Goal: Task Accomplishment & Management: Use online tool/utility

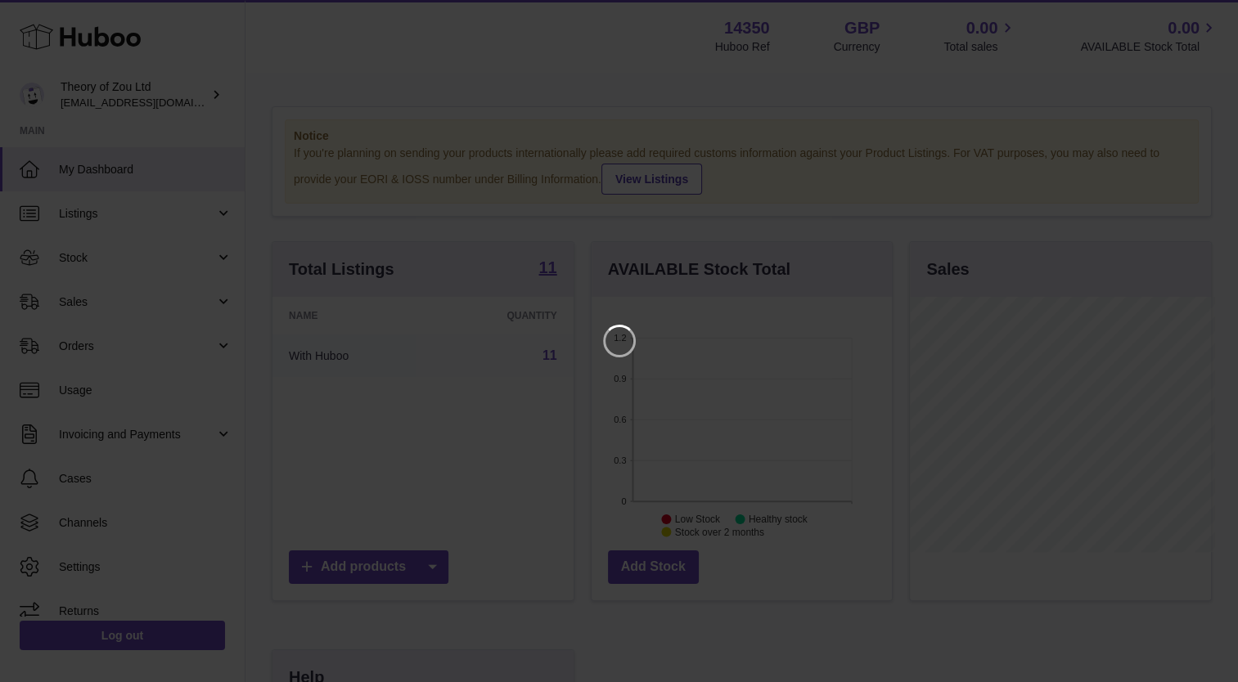
scroll to position [255, 304]
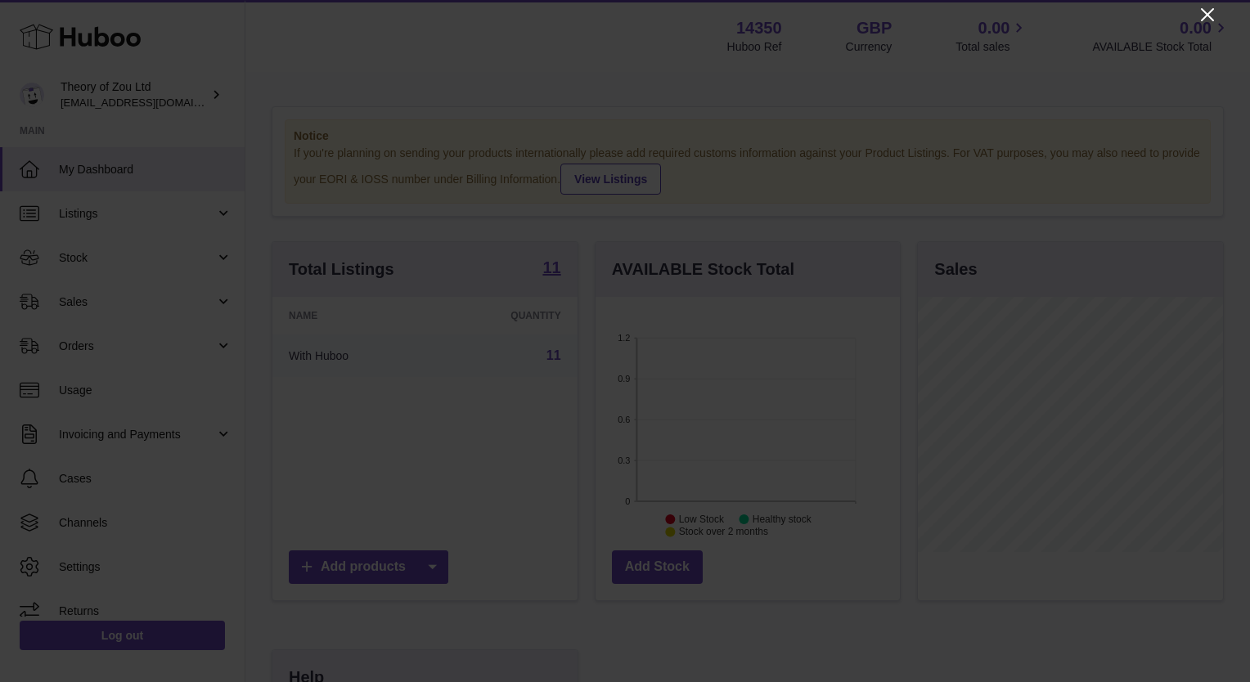
click at [1206, 15] on icon "Close" at bounding box center [1208, 15] width 20 height 20
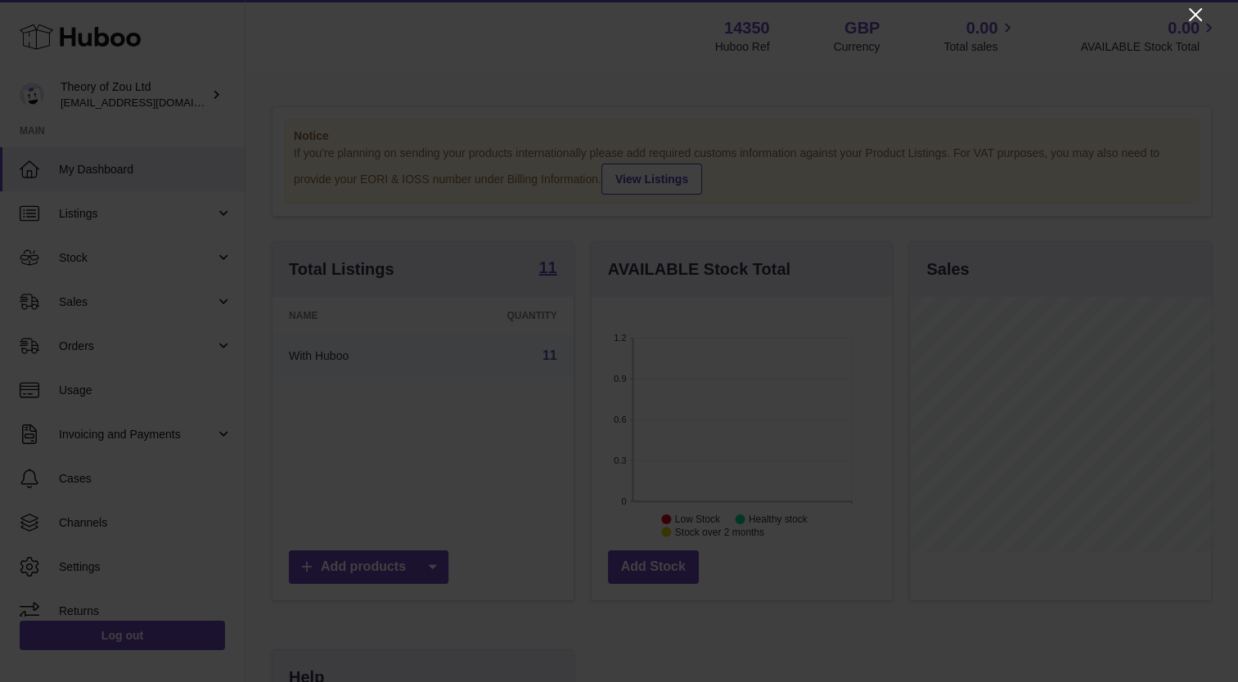
scroll to position [817720, 817675]
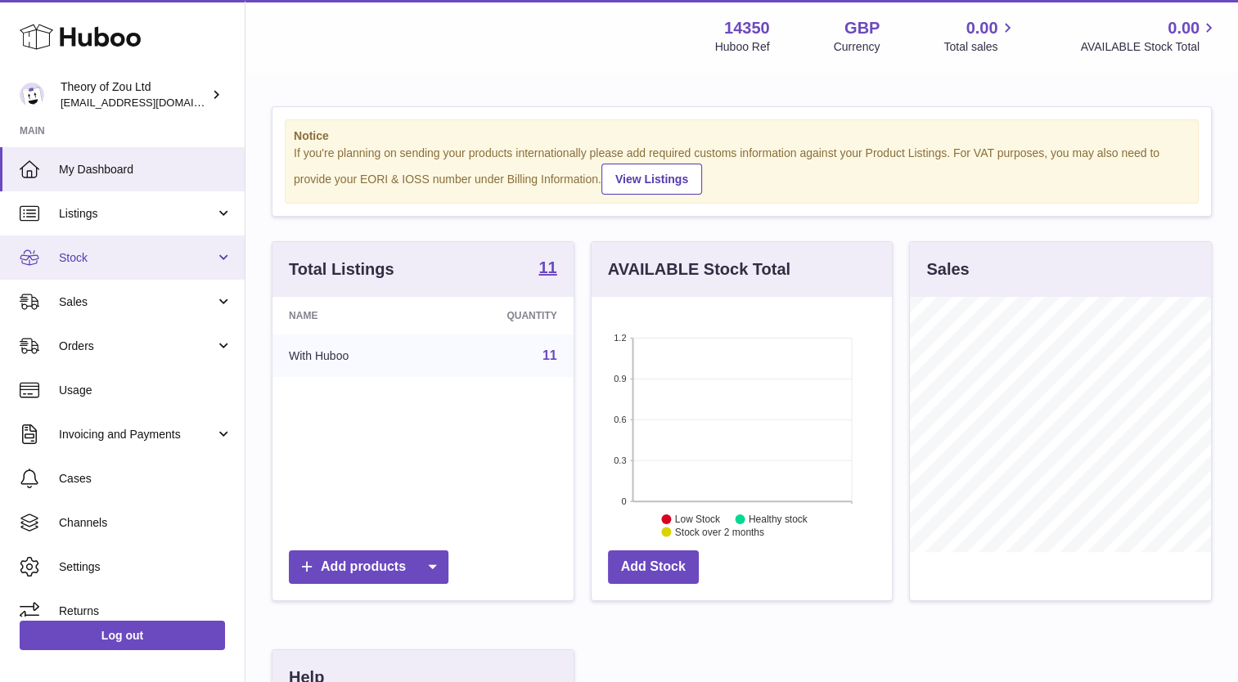
click at [224, 262] on link "Stock" at bounding box center [122, 258] width 245 height 44
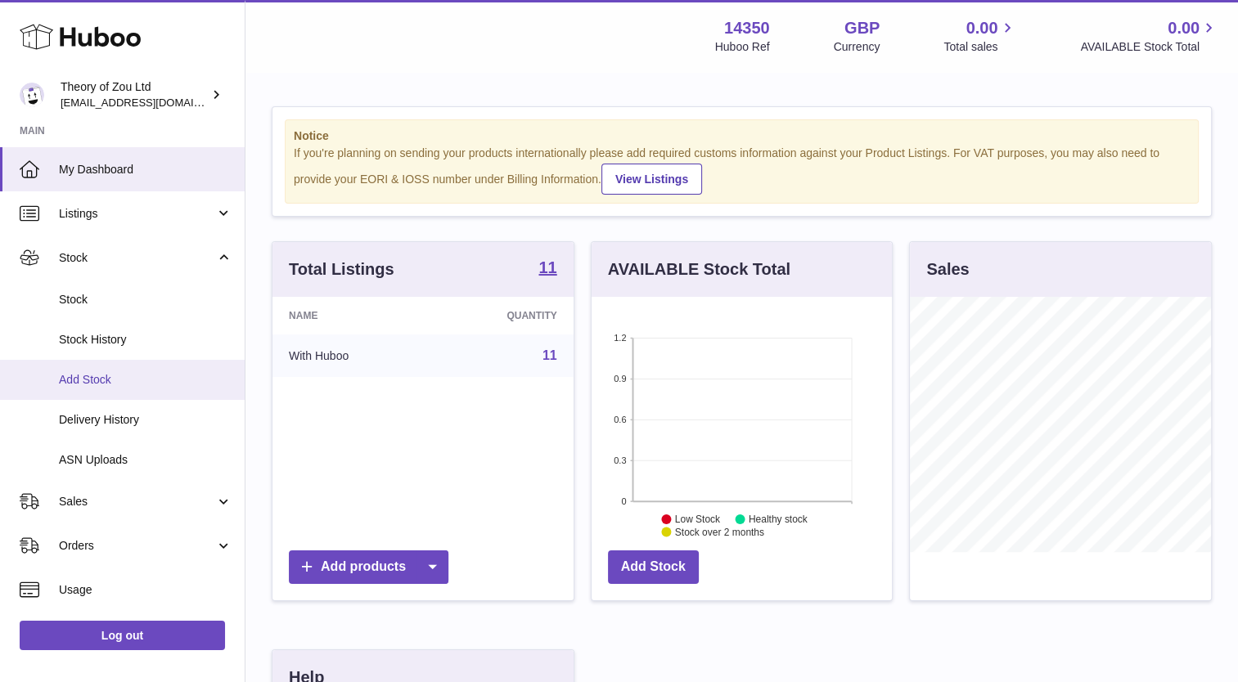
click at [95, 381] on span "Add Stock" at bounding box center [145, 380] width 173 height 16
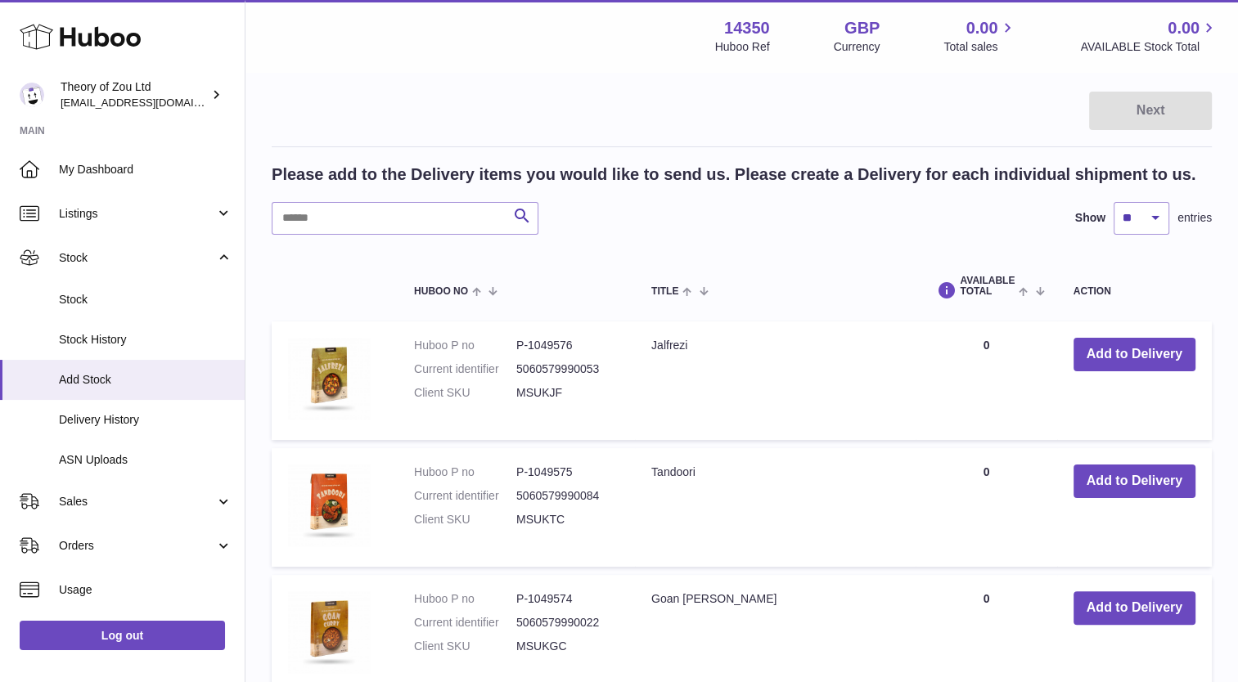
scroll to position [170, 0]
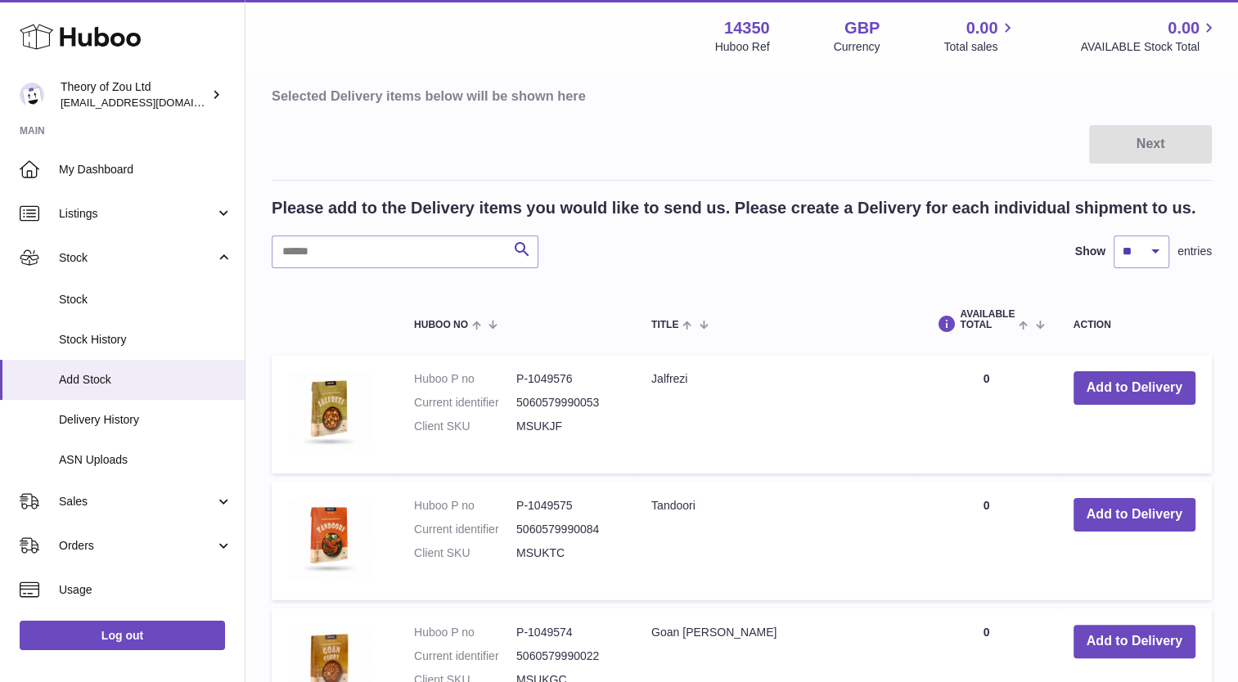
click at [749, 527] on td "Tandoori" at bounding box center [775, 541] width 281 height 119
click at [151, 637] on link "Log out" at bounding box center [122, 635] width 205 height 29
